Goal: Task Accomplishment & Management: Manage account settings

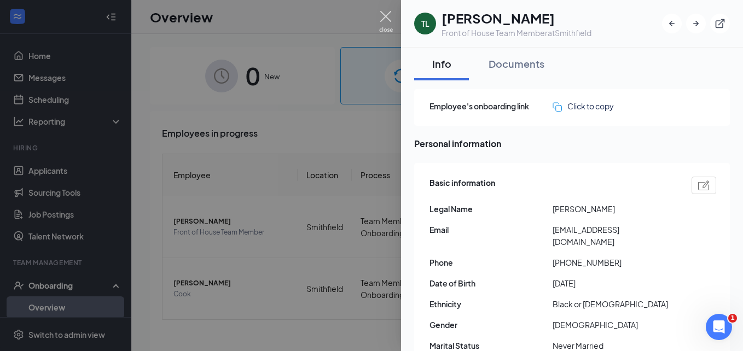
click at [382, 26] on img at bounding box center [386, 21] width 14 height 21
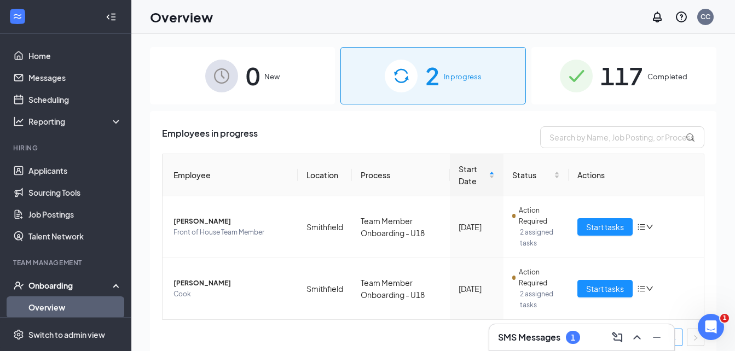
click at [533, 343] on div "SMS Messages 1" at bounding box center [539, 337] width 82 height 13
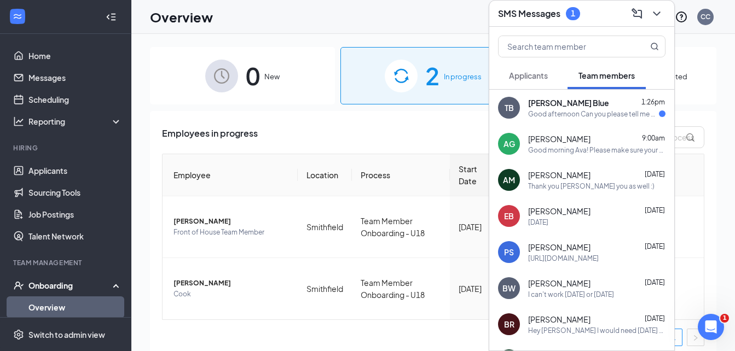
click at [564, 117] on div "Good afternoon Can you please tell me what permit information I need to bring o…" at bounding box center [593, 113] width 131 height 9
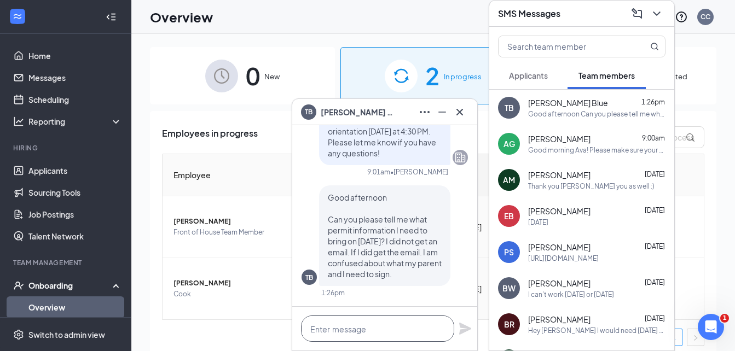
click at [372, 330] on textarea at bounding box center [377, 329] width 153 height 26
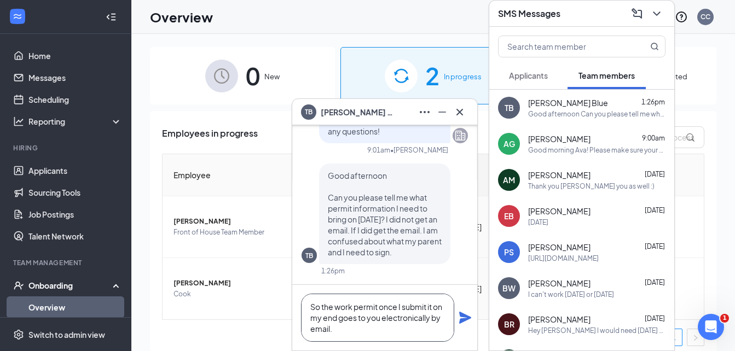
click at [339, 321] on textarea "So the work permit once I submit it on my end goes to you electronically by ema…" at bounding box center [377, 318] width 153 height 48
click at [380, 315] on textarea "So the work permit once I submit it on my end goes to you electronically by ema…" at bounding box center [377, 318] width 153 height 48
type textarea "So the work permit once I submit it on my end goes to you automatically electro…"
click at [468, 317] on icon "Plane" at bounding box center [465, 318] width 12 height 12
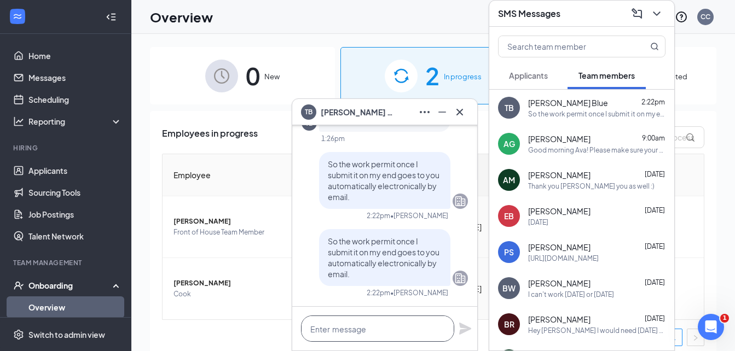
click at [376, 322] on textarea at bounding box center [377, 329] width 153 height 26
paste textarea "N.C. Department of Labor"
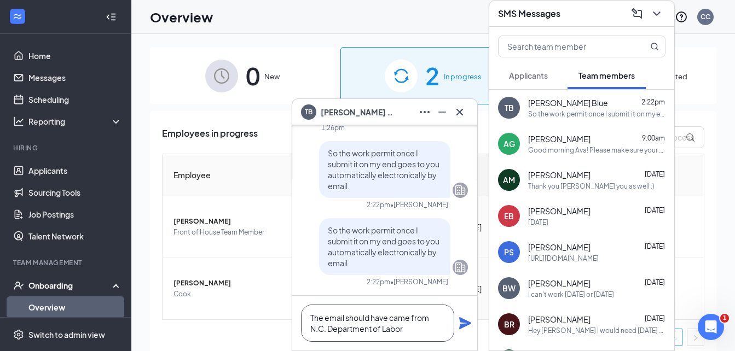
type textarea "The email should have came from N.C. Department of Labor"
click at [463, 325] on icon "Plane" at bounding box center [465, 323] width 12 height 12
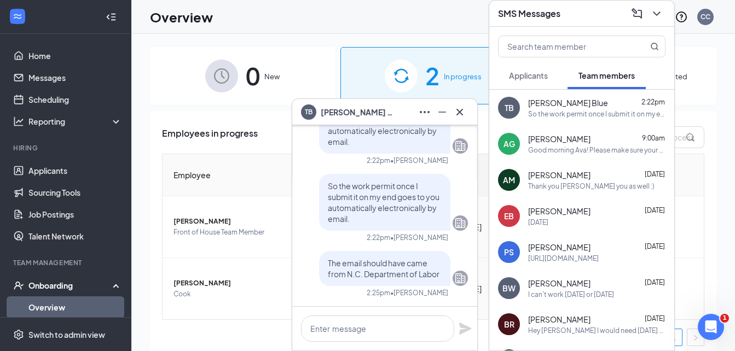
scroll to position [0, 0]
click at [391, 326] on textarea at bounding box center [377, 329] width 153 height 26
type textarea "h"
paste textarea "[EMAIL_ADDRESS][DOMAIN_NAME]"
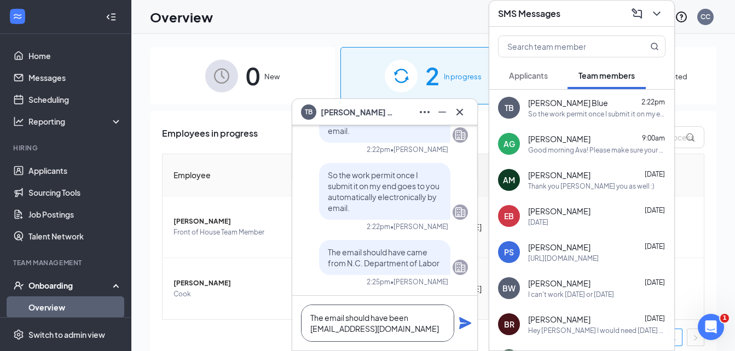
type textarea "The email should have been [EMAIL_ADDRESS][DOMAIN_NAME]"
click at [464, 324] on icon "Plane" at bounding box center [465, 323] width 12 height 12
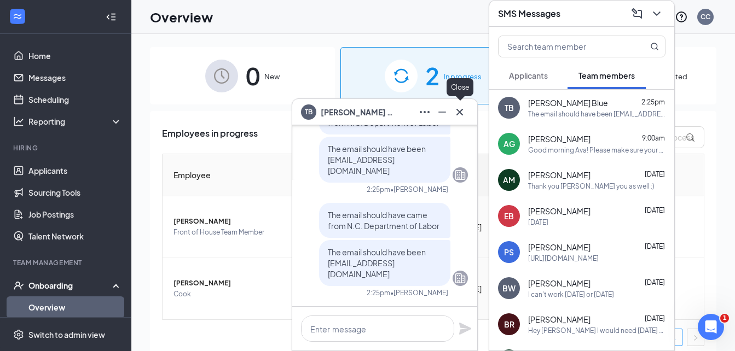
click at [463, 108] on icon "Cross" at bounding box center [459, 112] width 13 height 13
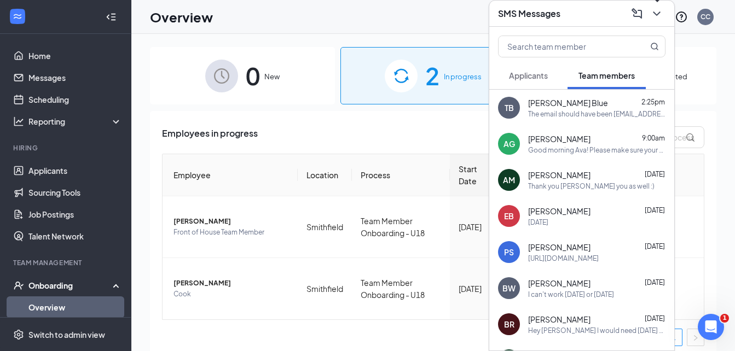
click at [660, 9] on icon "ChevronDown" at bounding box center [656, 13] width 13 height 13
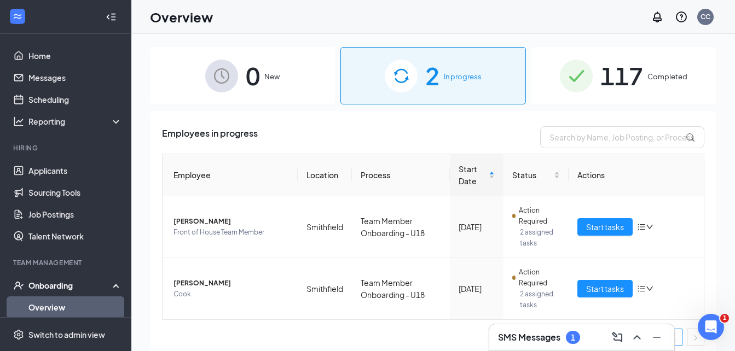
click at [514, 341] on h3 "SMS Messages" at bounding box center [529, 337] width 62 height 12
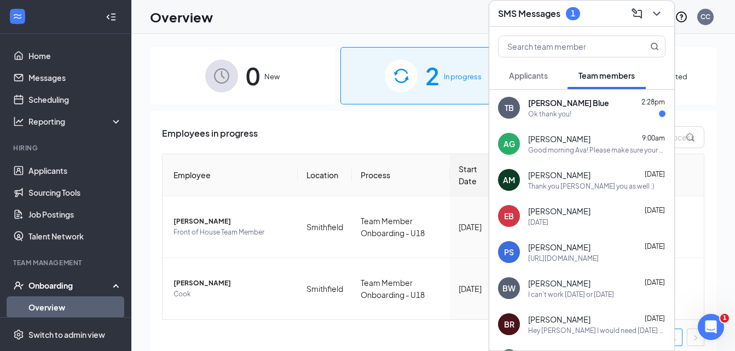
click at [555, 111] on div "Ok thank you!" at bounding box center [549, 113] width 43 height 9
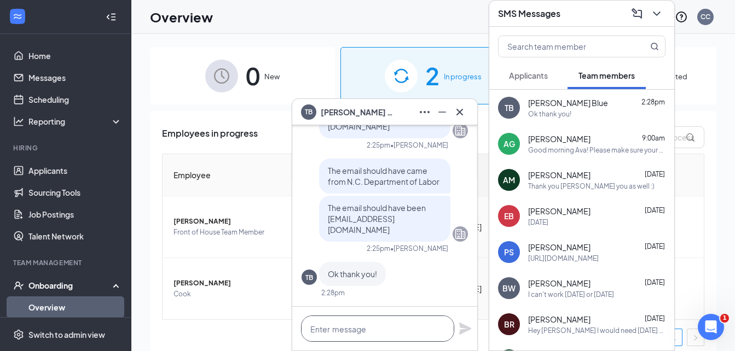
click at [350, 332] on textarea at bounding box center [377, 329] width 153 height 26
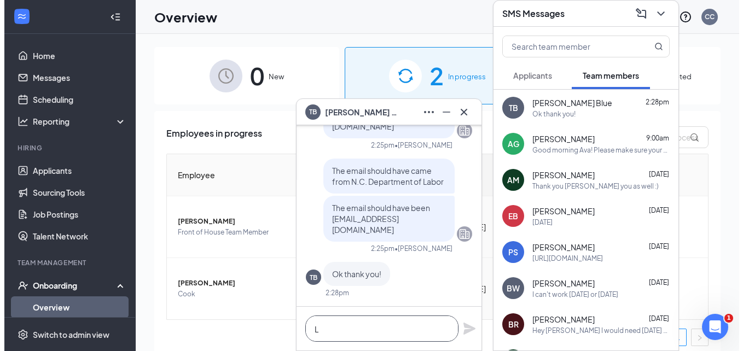
scroll to position [1, 0]
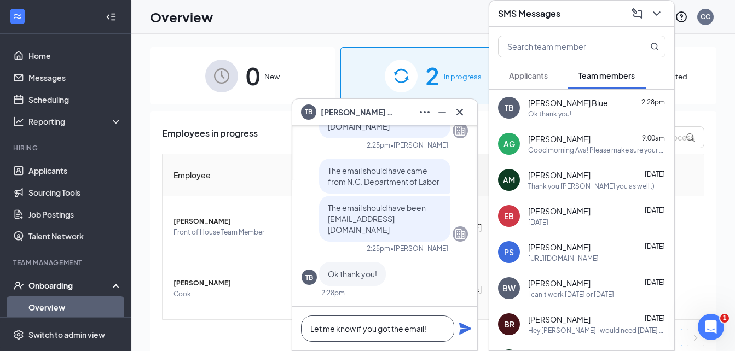
type textarea "Let me know if you got the email!"
click at [462, 330] on icon "Plane" at bounding box center [465, 329] width 12 height 12
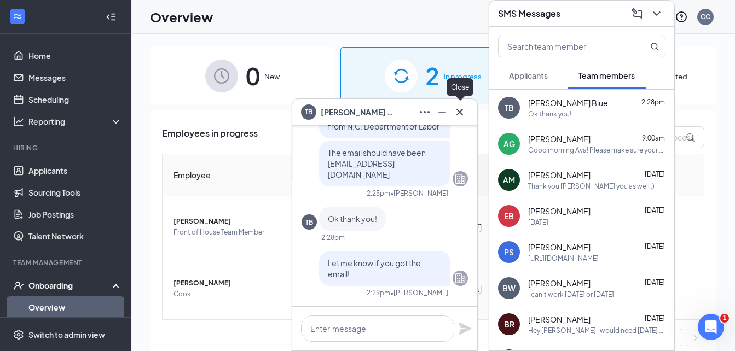
click at [463, 108] on icon "Cross" at bounding box center [459, 112] width 13 height 13
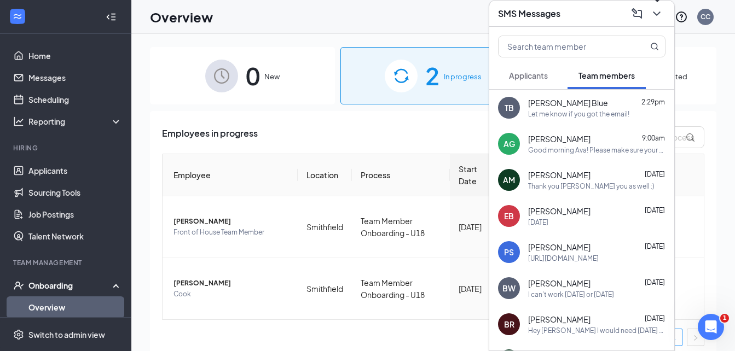
click at [657, 11] on icon "ChevronDown" at bounding box center [656, 13] width 13 height 13
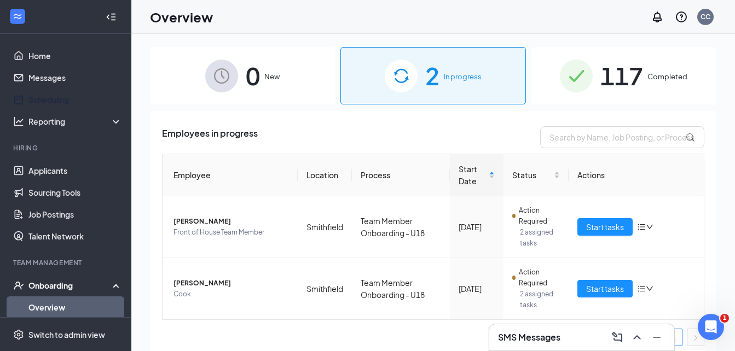
click at [51, 103] on link "Scheduling" at bounding box center [75, 100] width 94 height 22
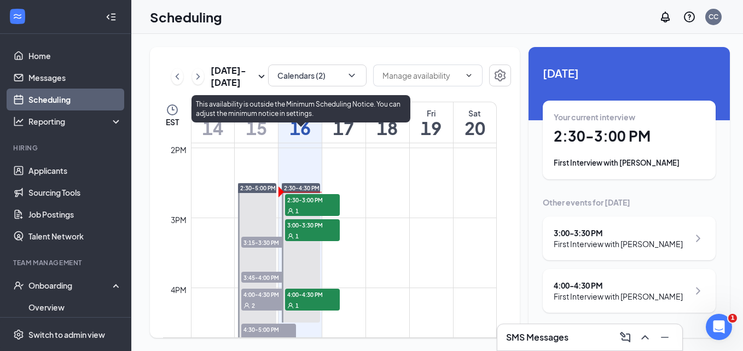
scroll to position [975, 0]
click at [307, 196] on span "2:30-3:00 PM" at bounding box center [312, 200] width 55 height 11
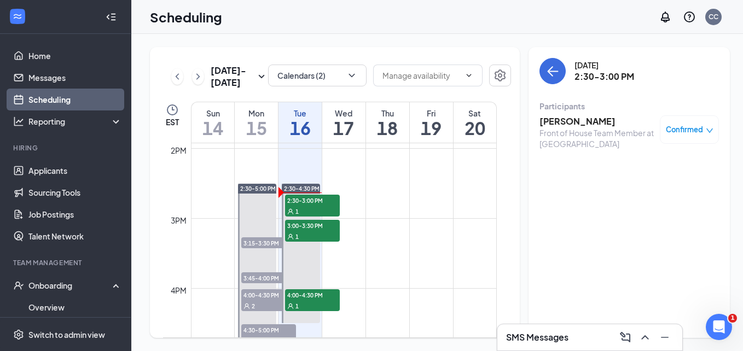
click at [549, 119] on h3 "[PERSON_NAME]" at bounding box center [596, 121] width 115 height 12
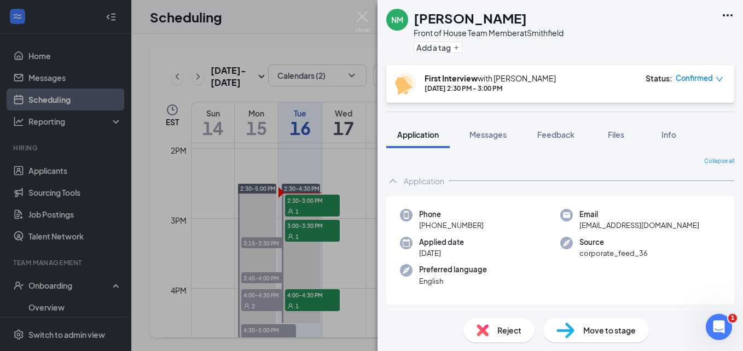
drag, startPoint x: 574, startPoint y: 21, endPoint x: 415, endPoint y: 20, distance: 159.2
click at [415, 20] on div "NM [PERSON_NAME] Front of House Team Member at [GEOGRAPHIC_DATA] Add a tag" at bounding box center [559, 32] width 365 height 65
copy h1 "[PERSON_NAME]"
click at [608, 334] on span "Move to stage" at bounding box center [609, 330] width 53 height 12
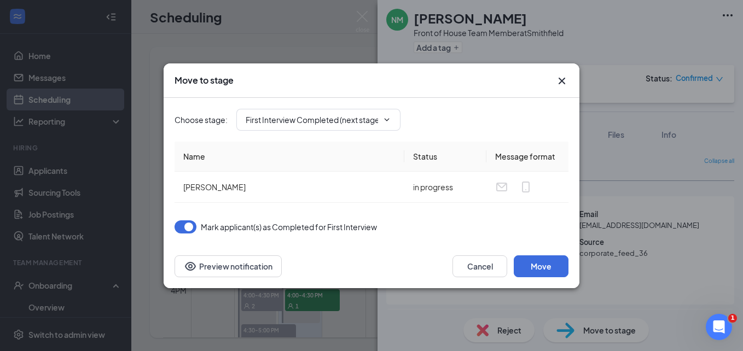
click at [327, 111] on span "First Interview Completed (next stage)" at bounding box center [318, 120] width 164 height 22
click at [329, 119] on input "First Interview Completed (next stage)" at bounding box center [312, 120] width 132 height 12
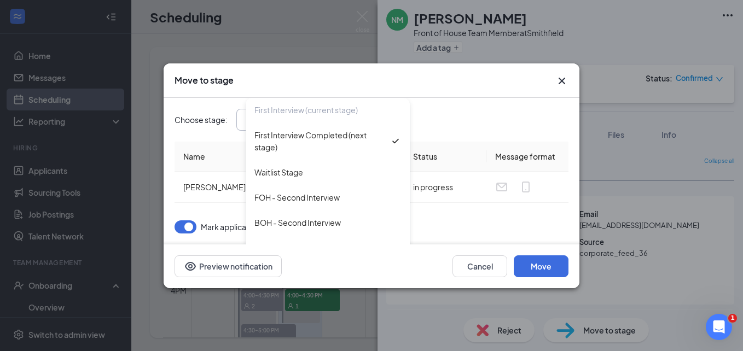
scroll to position [100, 0]
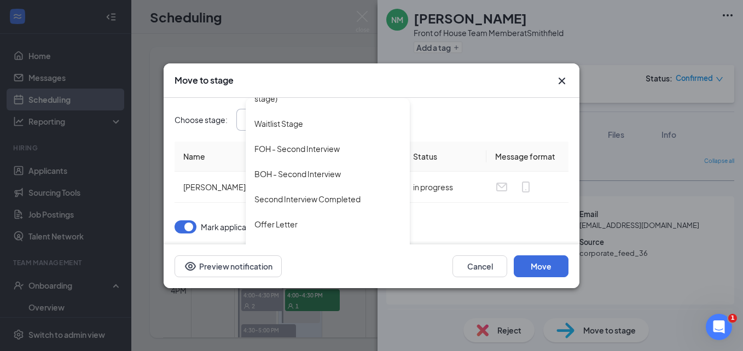
click at [314, 152] on div "FOH - Second Interview" at bounding box center [296, 149] width 85 height 12
type input "FOH - Second Interview"
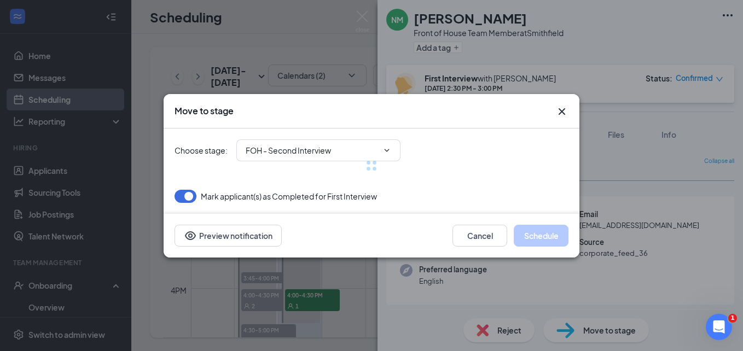
scroll to position [88, 0]
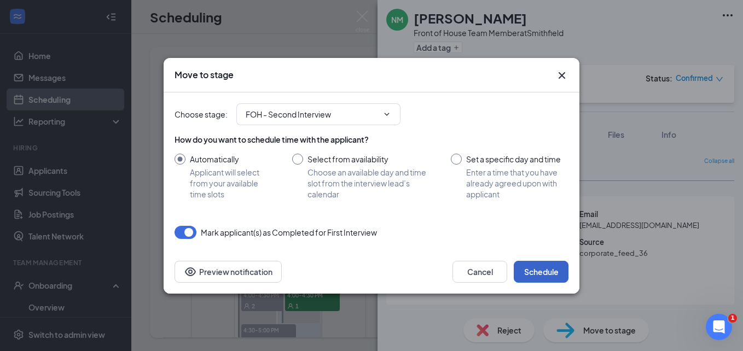
click at [530, 280] on button "Schedule" at bounding box center [541, 272] width 55 height 22
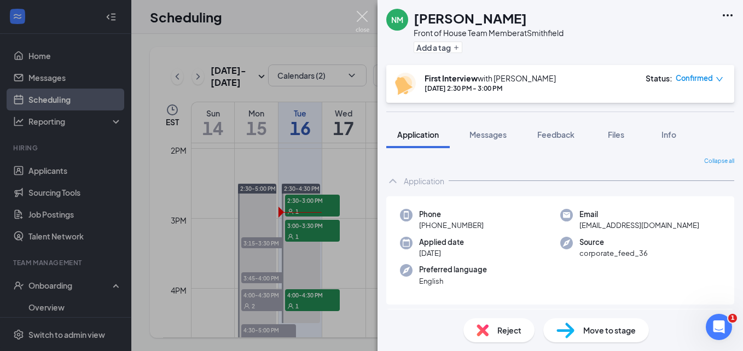
click at [364, 14] on img at bounding box center [363, 21] width 14 height 21
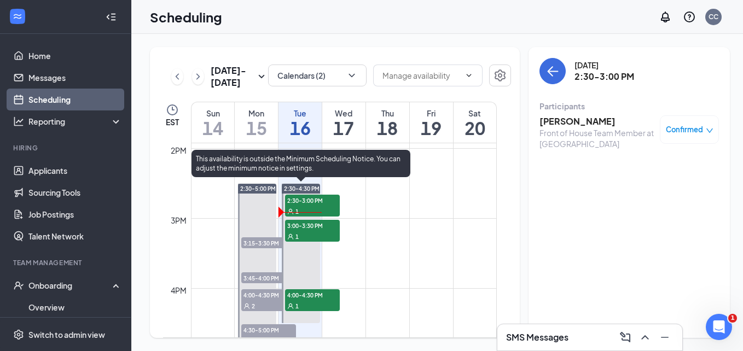
click at [322, 202] on span "2:30-3:00 PM" at bounding box center [312, 200] width 55 height 11
click at [319, 225] on span "3:00-3:30 PM" at bounding box center [312, 225] width 55 height 11
click at [312, 301] on div "1" at bounding box center [312, 305] width 55 height 11
click at [317, 224] on span "3:00-3:30 PM" at bounding box center [312, 225] width 55 height 11
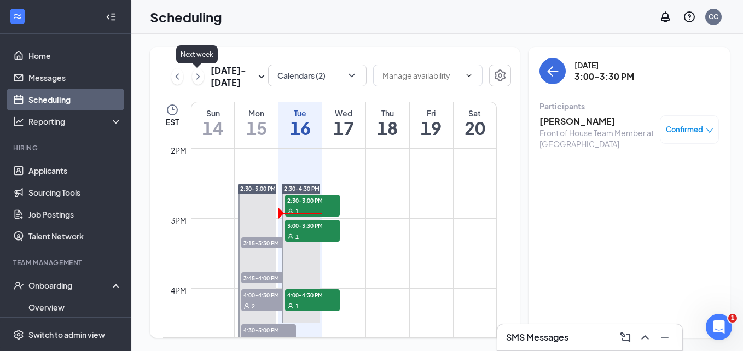
click at [197, 79] on icon "ChevronRight" at bounding box center [198, 76] width 11 height 13
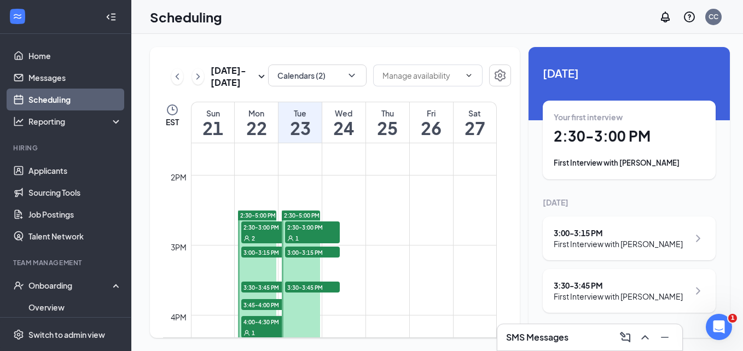
scroll to position [1030, 0]
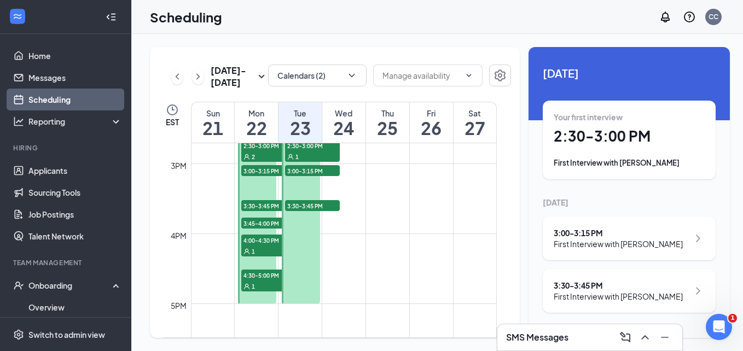
click at [267, 170] on span "3:00-3:15 PM" at bounding box center [268, 170] width 55 height 11
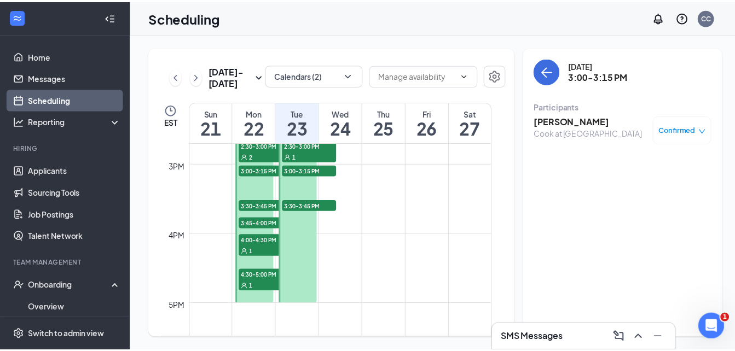
scroll to position [975, 0]
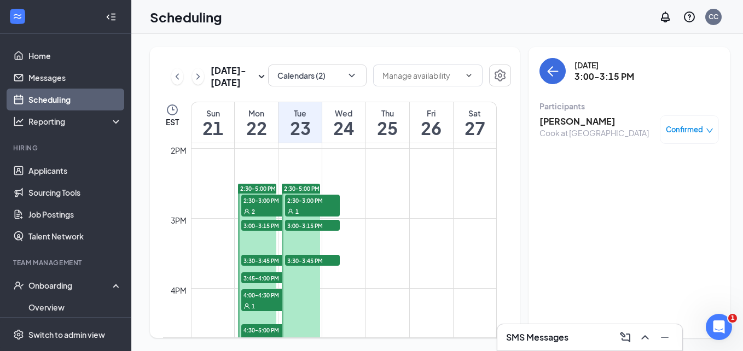
click at [248, 208] on div "2" at bounding box center [268, 211] width 55 height 11
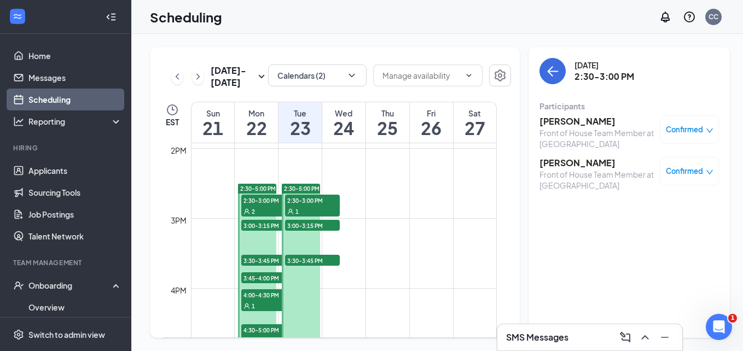
click at [263, 255] on span "3:30-3:45 PM" at bounding box center [268, 260] width 55 height 11
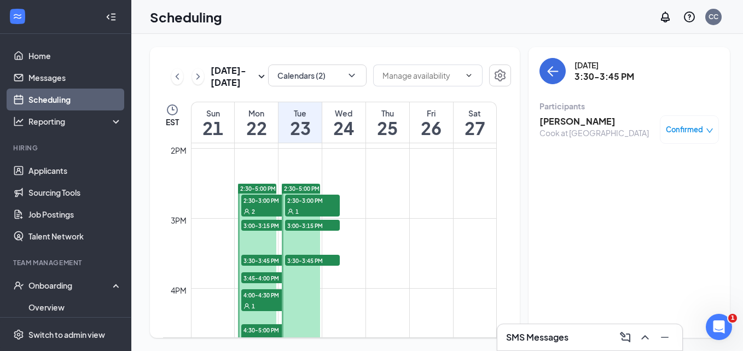
click at [262, 282] on span "3:45-4:00 PM" at bounding box center [268, 277] width 55 height 11
click at [262, 299] on span "4:00-4:30 PM" at bounding box center [268, 294] width 55 height 11
click at [572, 116] on h3 "[PERSON_NAME]" at bounding box center [596, 121] width 115 height 12
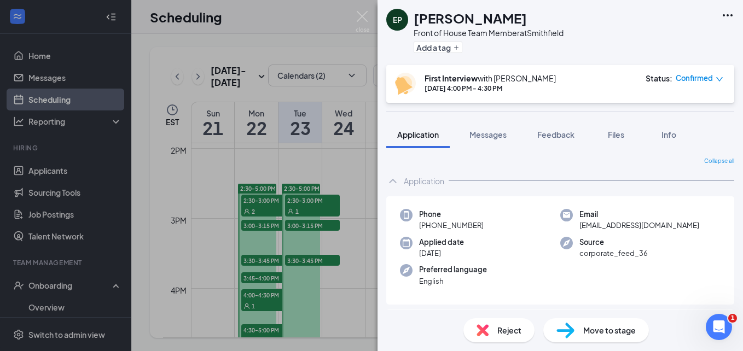
click at [716, 79] on icon "down" at bounding box center [719, 79] width 8 height 8
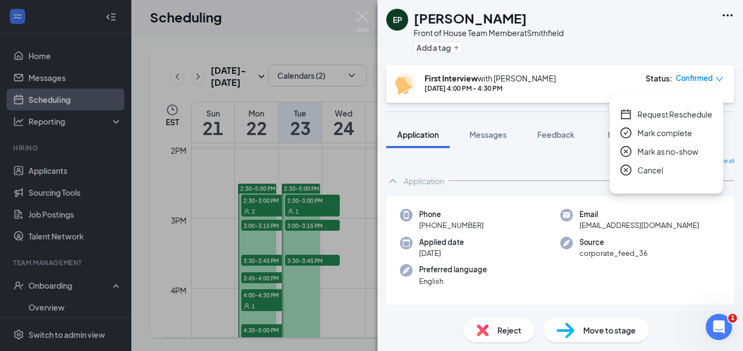
click at [687, 114] on span "Request Reschedule" at bounding box center [674, 114] width 75 height 12
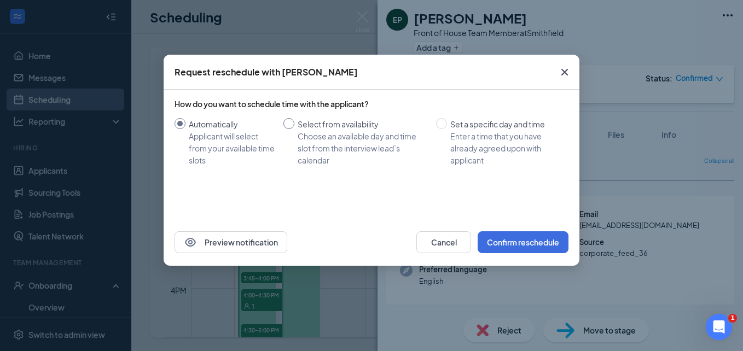
click at [288, 124] on input "Select from availability Choose an available day and time slot from the intervi…" at bounding box center [288, 123] width 11 height 11
radio input "true"
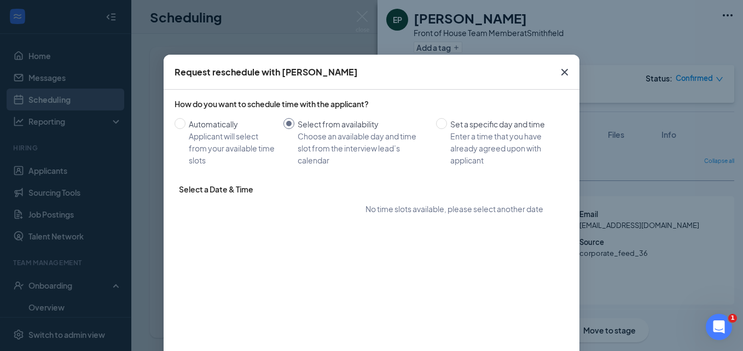
radio input "false"
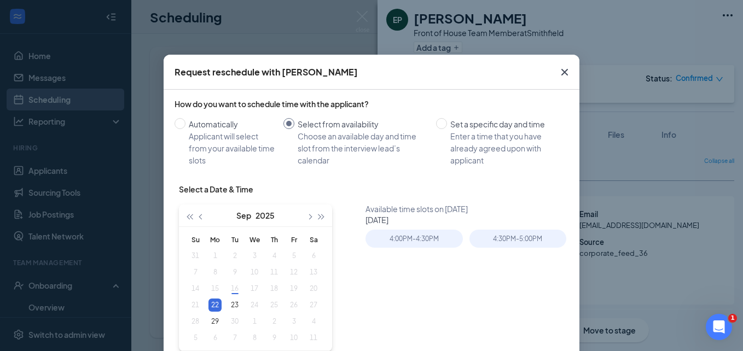
click at [232, 292] on table "Su Mo Tu We Th Fr Sa 31 1 2 3 4 5 6 7 8 9 10 11 12 13 14 15 16 17 18 19 20 21 2…" at bounding box center [254, 288] width 138 height 115
click at [232, 291] on table "Su Mo Tu We Th Fr Sa 31 1 2 3 4 5 6 7 8 9 10 11 12 13 14 15 16 17 18 19 20 21 2…" at bounding box center [254, 288] width 138 height 115
type input "[DATE]"
click at [232, 306] on div "23" at bounding box center [234, 305] width 13 height 13
click at [561, 73] on icon "Cross" at bounding box center [564, 72] width 13 height 13
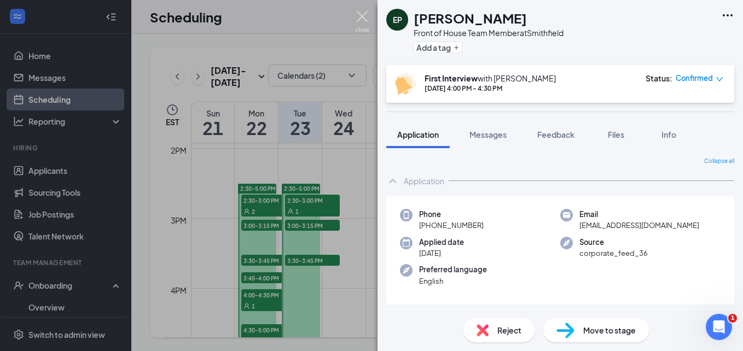
click at [359, 21] on img at bounding box center [363, 21] width 14 height 21
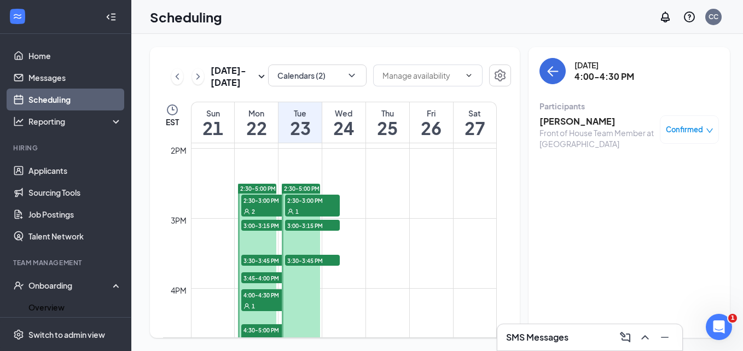
click at [49, 305] on link "Overview" at bounding box center [75, 307] width 94 height 22
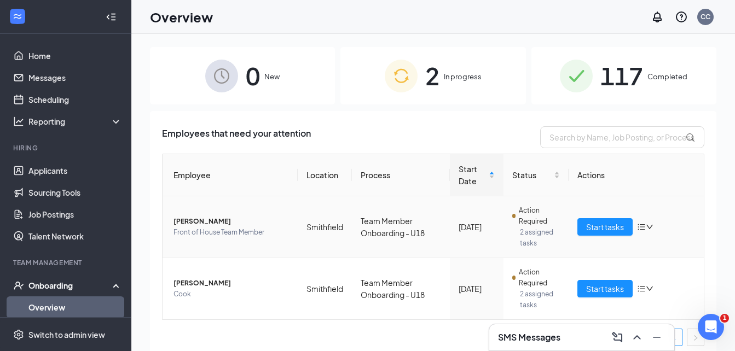
click at [225, 229] on span "Front of House Team Member" at bounding box center [230, 232] width 115 height 11
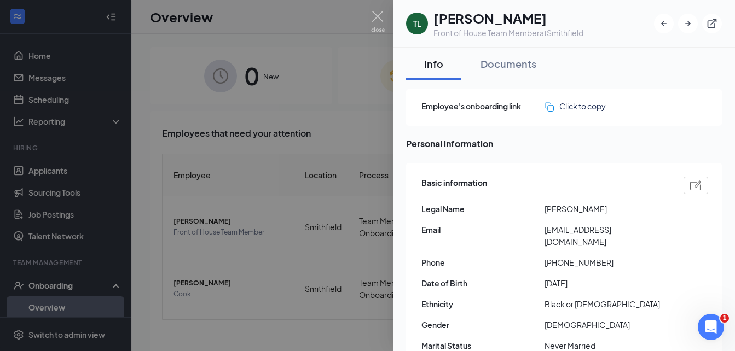
click at [513, 71] on button "Documents" at bounding box center [508, 64] width 78 height 33
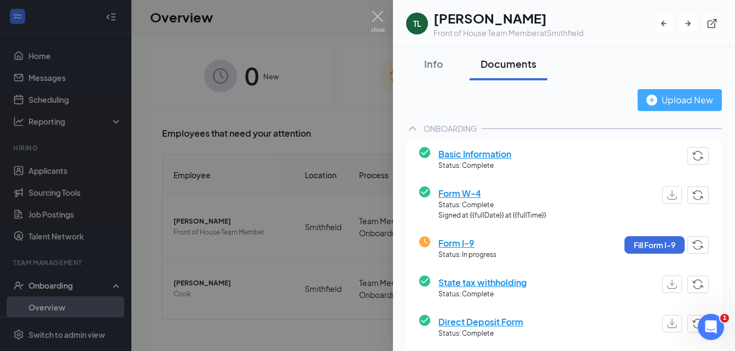
click at [650, 106] on div "Upload New" at bounding box center [679, 100] width 67 height 14
click at [384, 17] on img at bounding box center [378, 21] width 14 height 21
